Goal: Navigation & Orientation: Find specific page/section

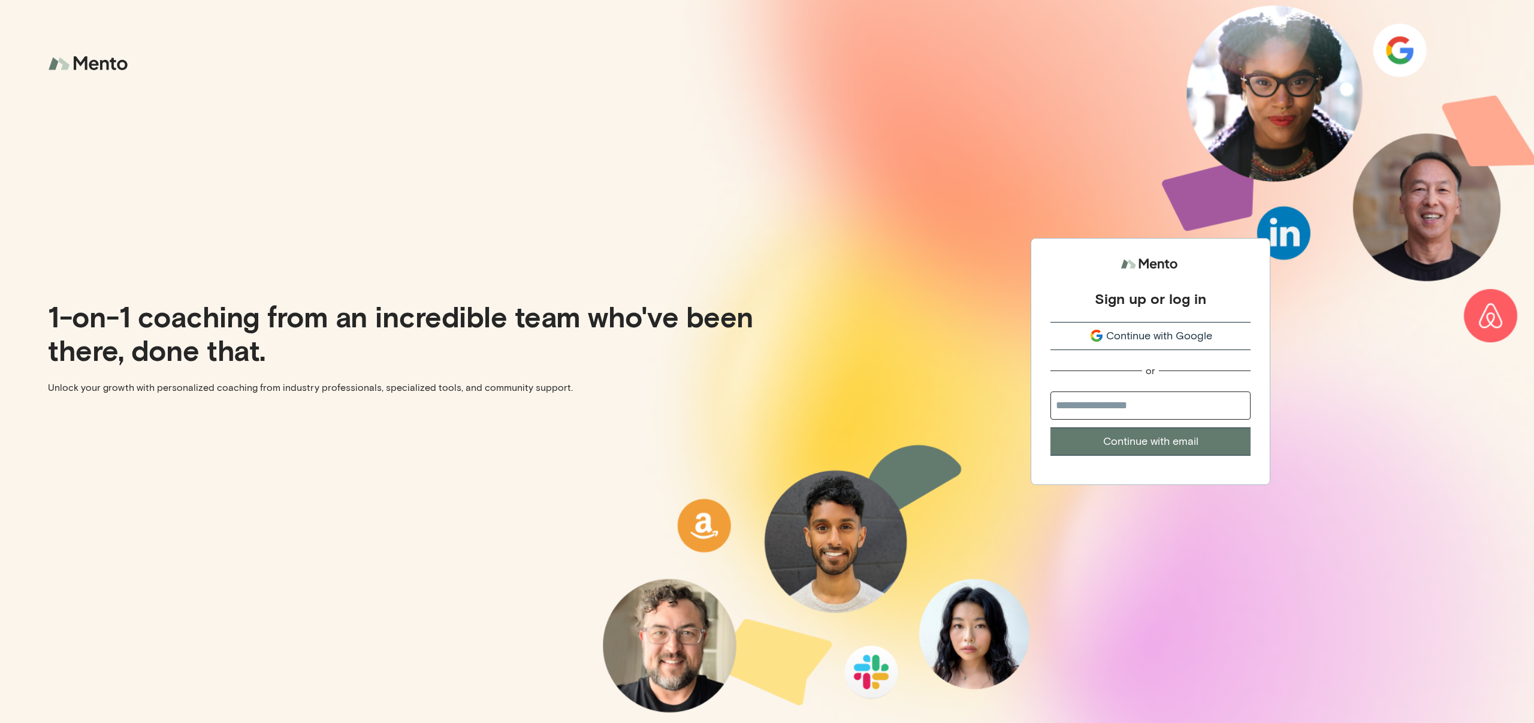
click at [1145, 419] on input "email" at bounding box center [1150, 405] width 200 height 28
click at [1153, 325] on button "Continue with Google" at bounding box center [1150, 336] width 200 height 28
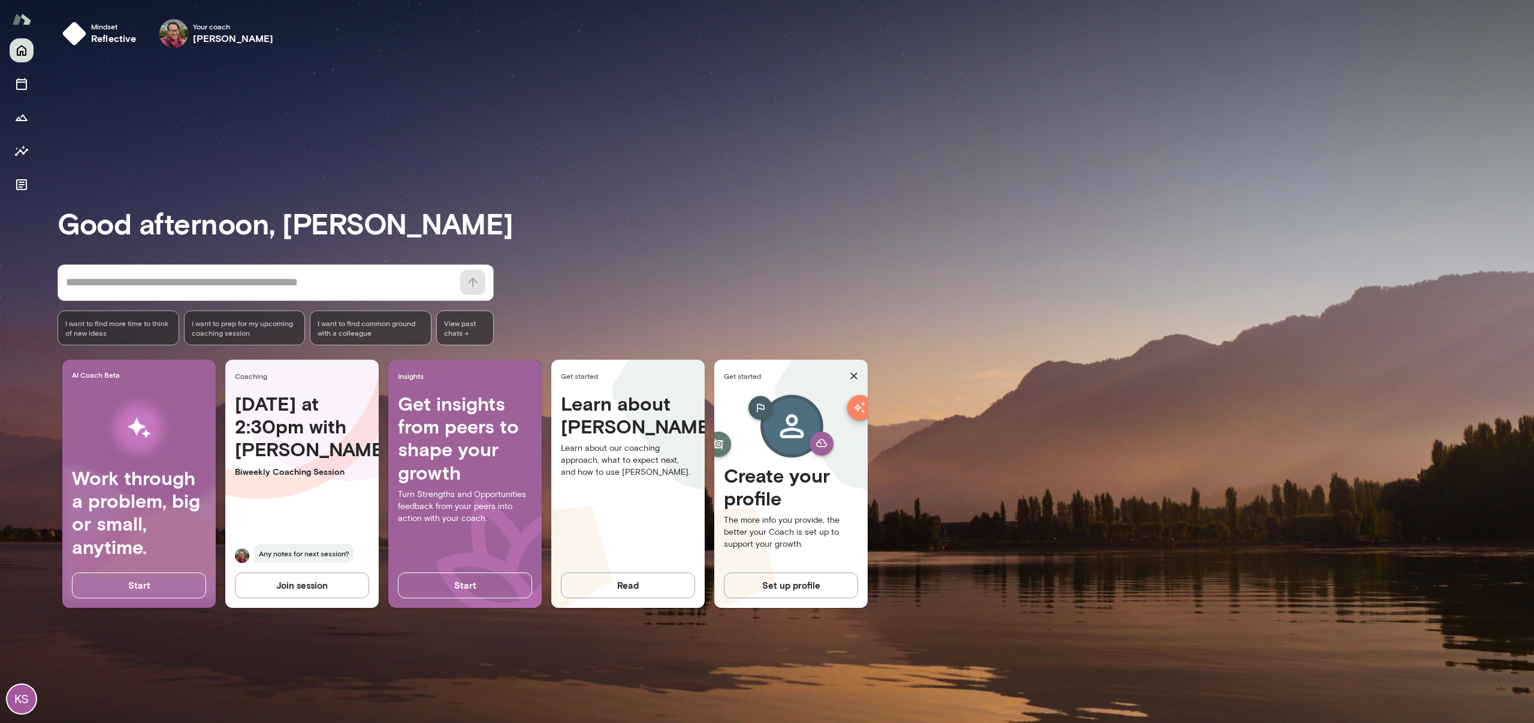
click at [357, 101] on div "Good afternoon, Konstantin * ​ ​ I want to find more time to think of new ideas…" at bounding box center [796, 390] width 1476 height 636
click at [215, 26] on span "Your coach" at bounding box center [233, 27] width 81 height 10
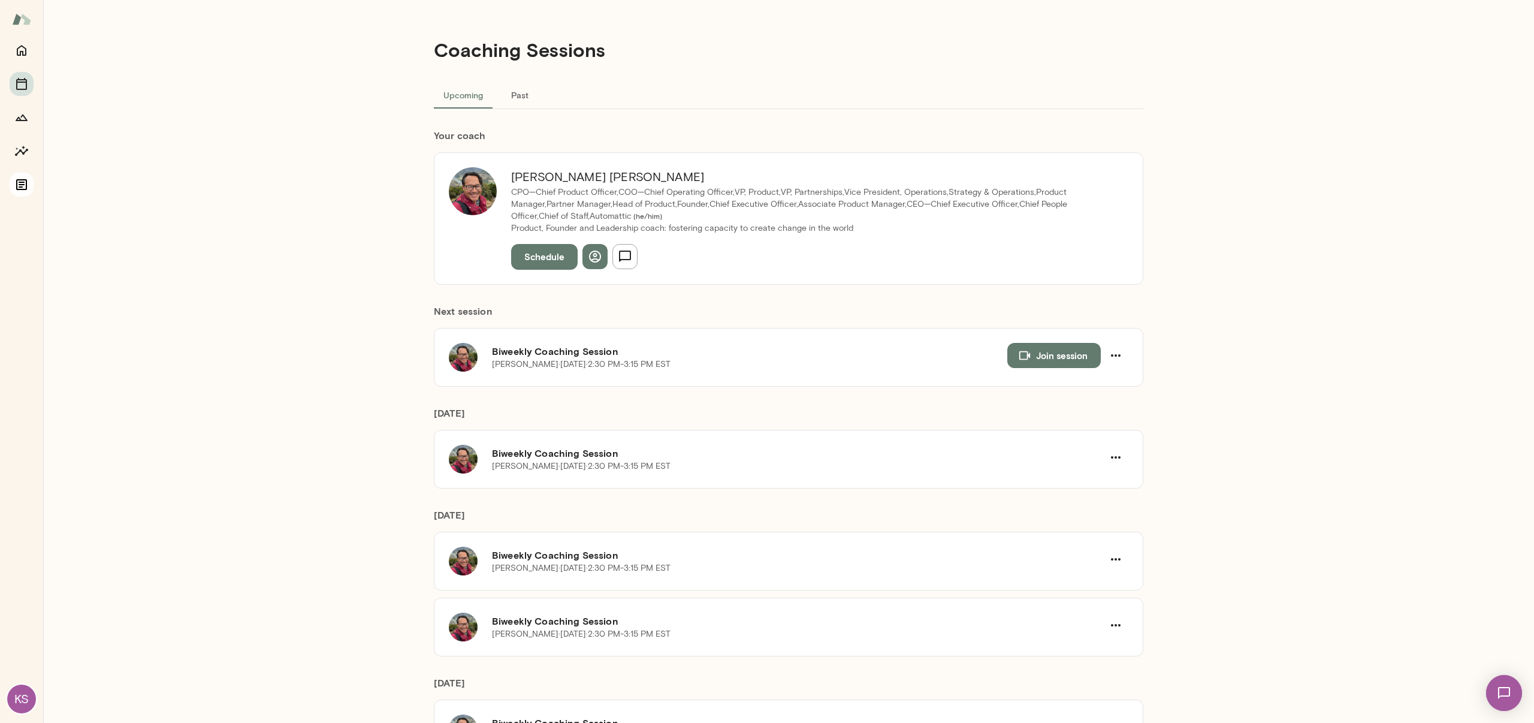
click at [22, 192] on button "Documents" at bounding box center [22, 185] width 24 height 24
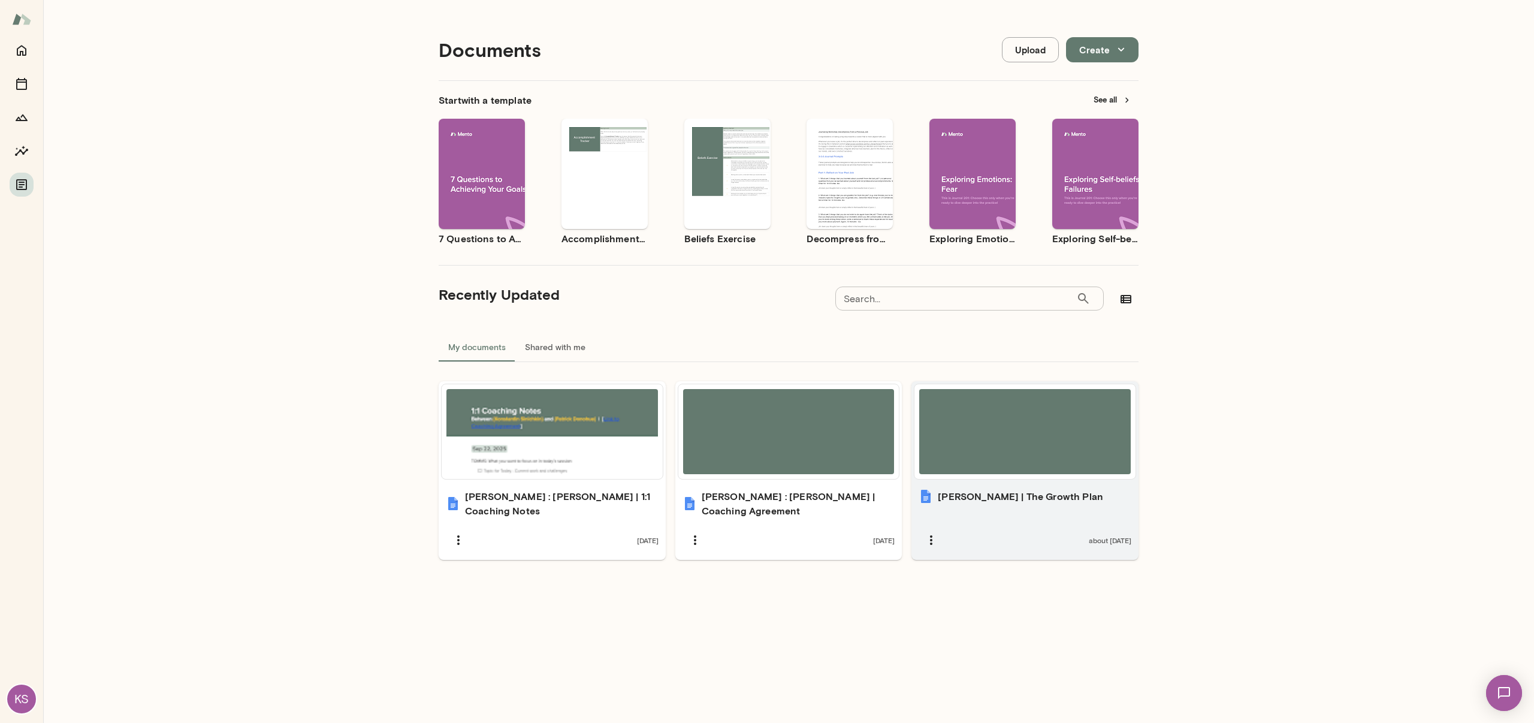
click at [1028, 461] on div at bounding box center [1025, 431] width 212 height 85
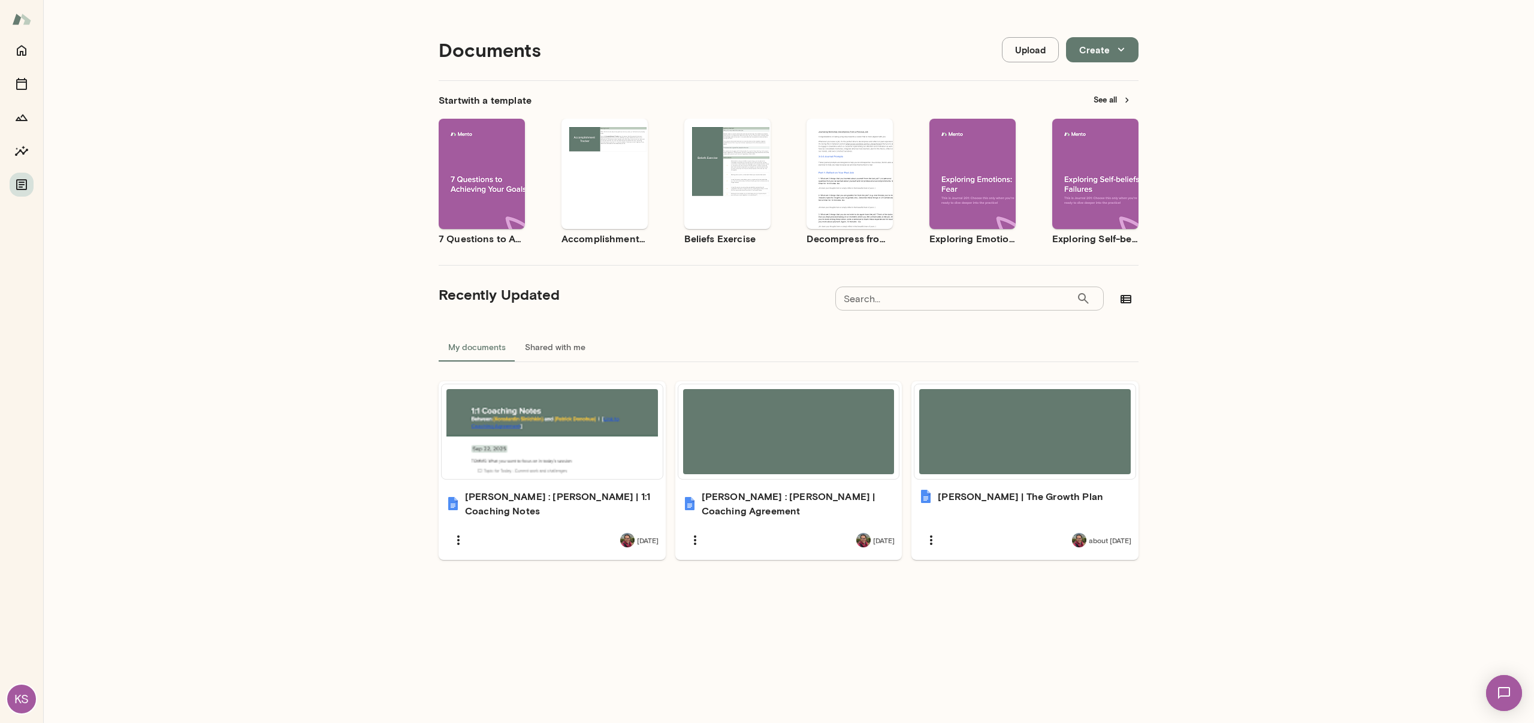
click at [1373, 184] on div "Documents Upload Create Start with a template See all Use template Preview 7 Qu…" at bounding box center [788, 366] width 1491 height 732
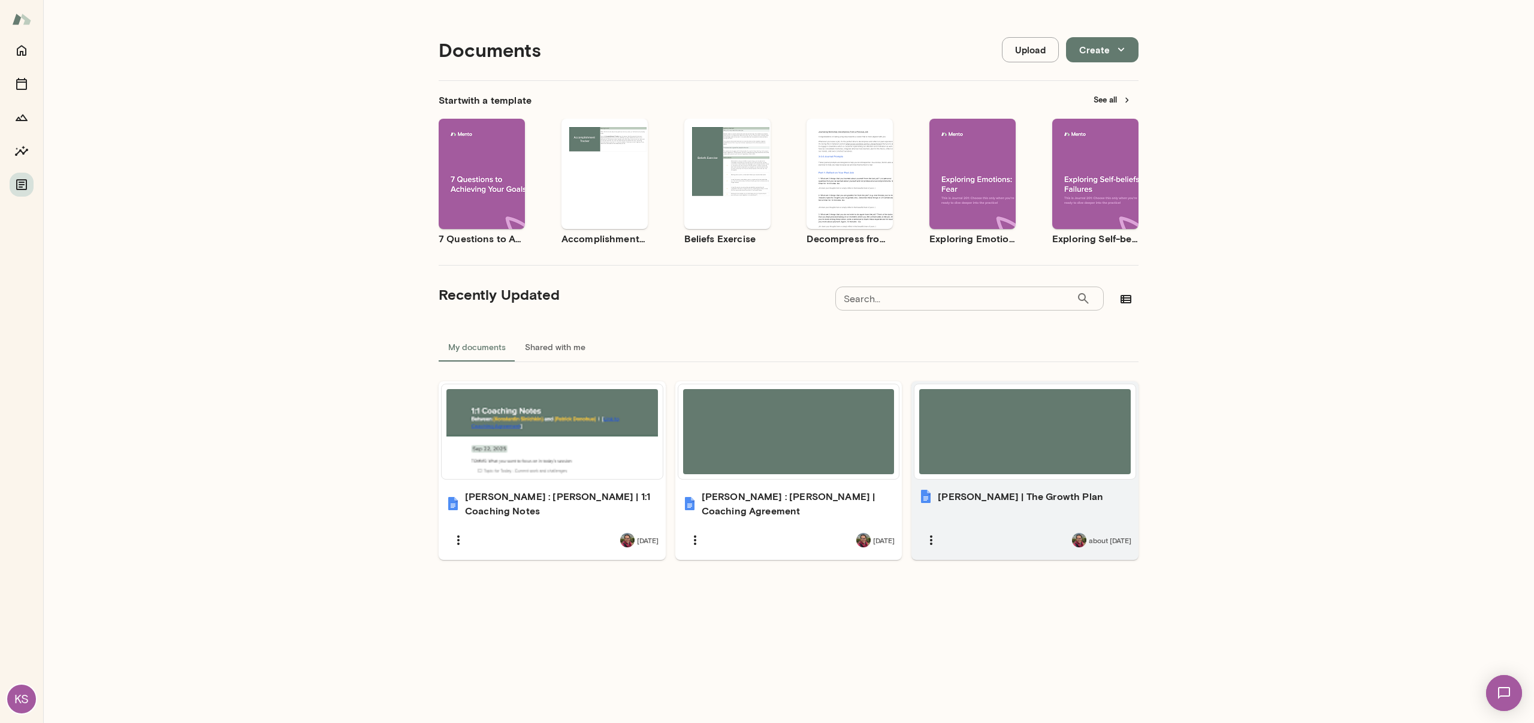
click at [1015, 492] on h6 "Konstantin Sinichkin | The Growth Plan" at bounding box center [1020, 496] width 165 height 14
